Goal: Entertainment & Leisure: Consume media (video, audio)

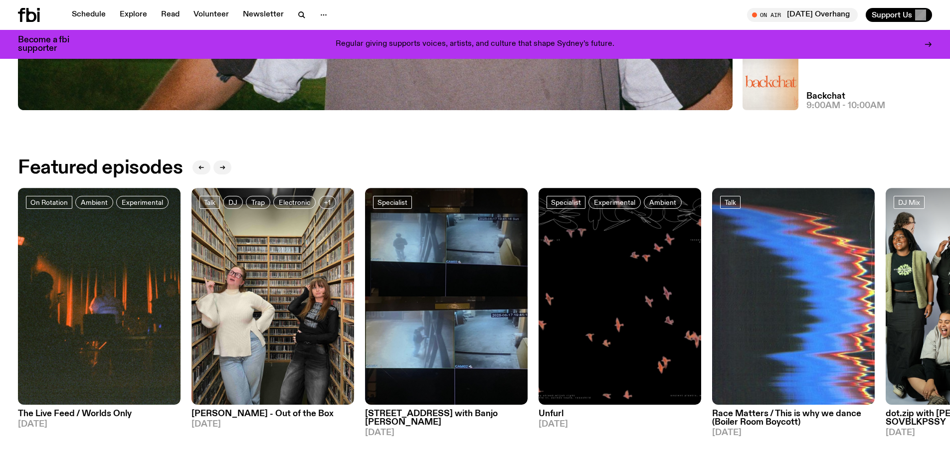
scroll to position [640, 0]
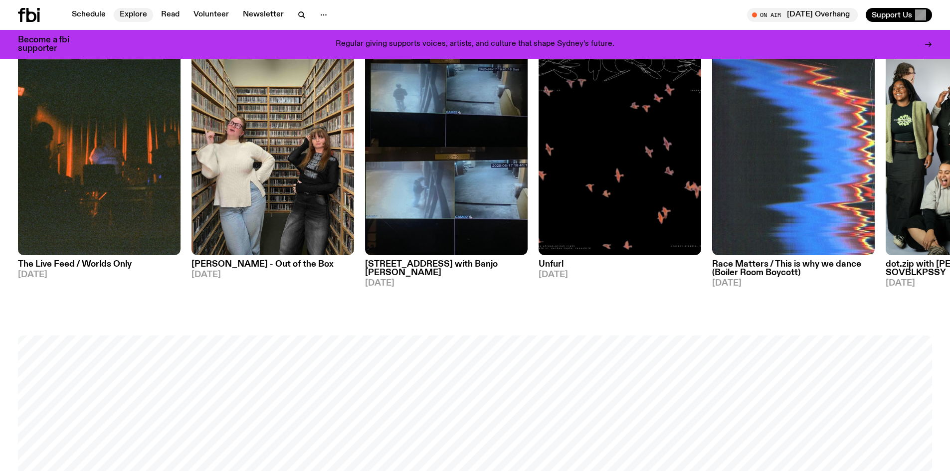
click at [131, 14] on link "Explore" at bounding box center [133, 15] width 39 height 14
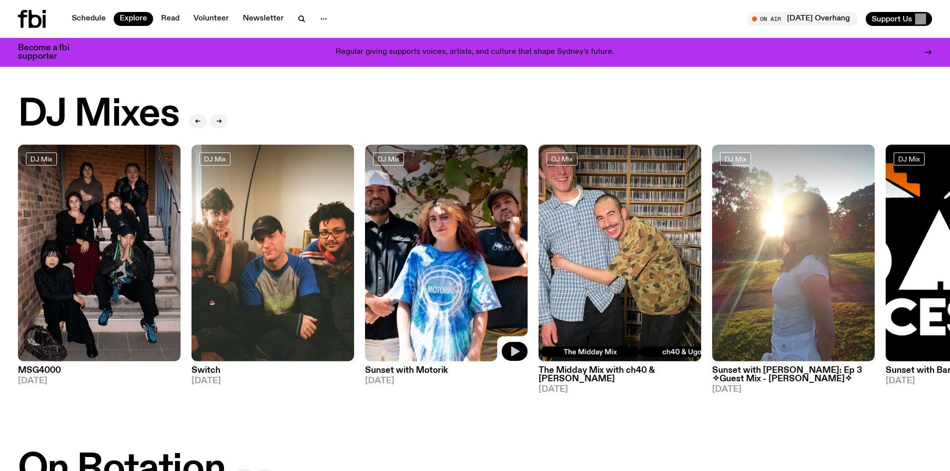
click at [517, 354] on icon "button" at bounding box center [515, 352] width 12 height 12
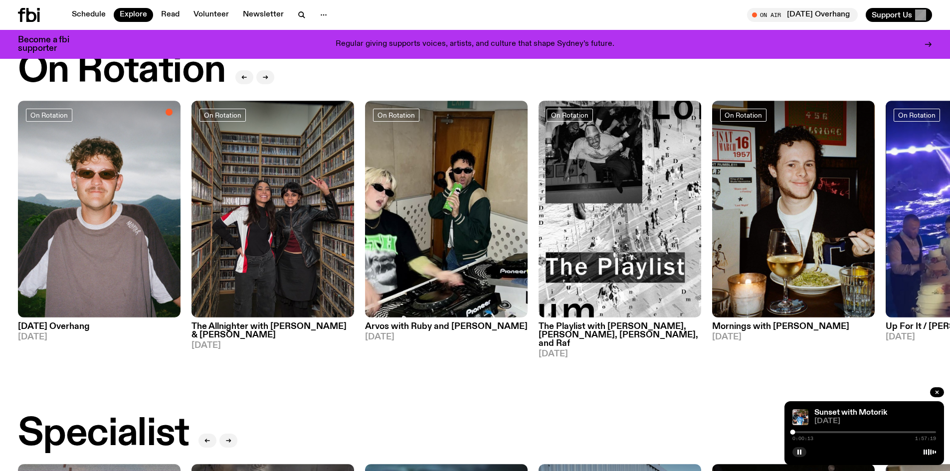
scroll to position [341, 0]
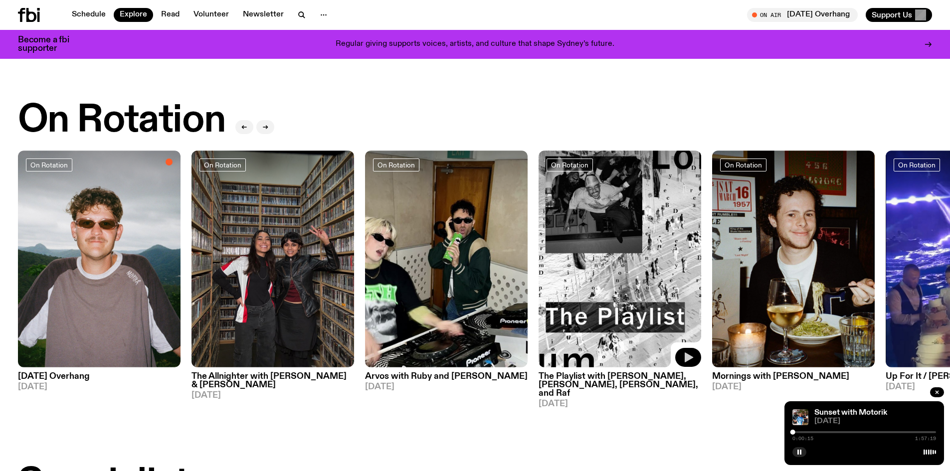
click at [688, 362] on button "button" at bounding box center [688, 357] width 26 height 19
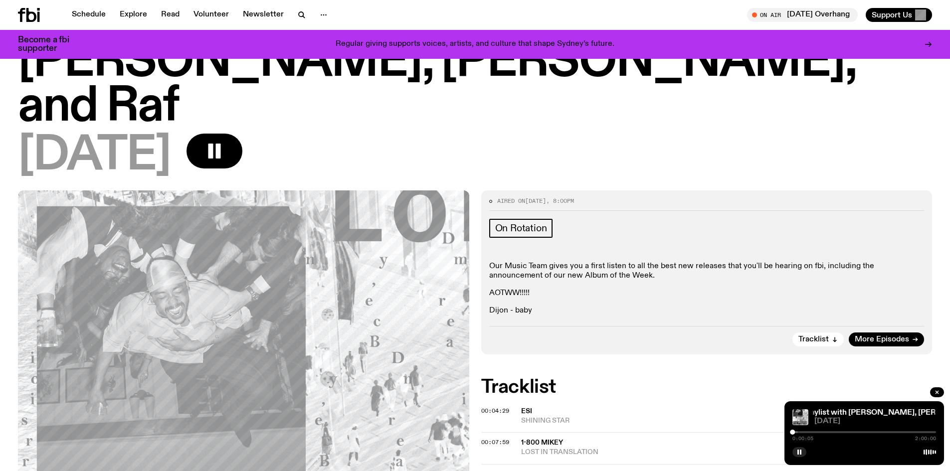
scroll to position [42, 0]
